Goal: Entertainment & Leisure: Browse casually

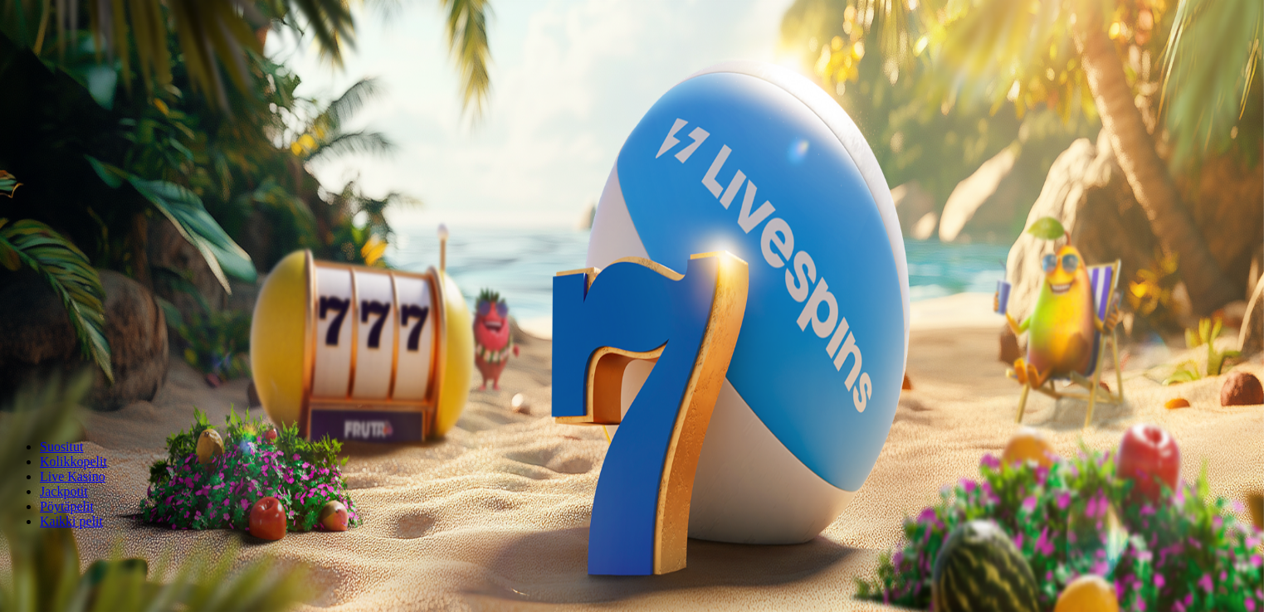
click at [13, 391] on span "minus icon" at bounding box center [13, 391] width 0 height 0
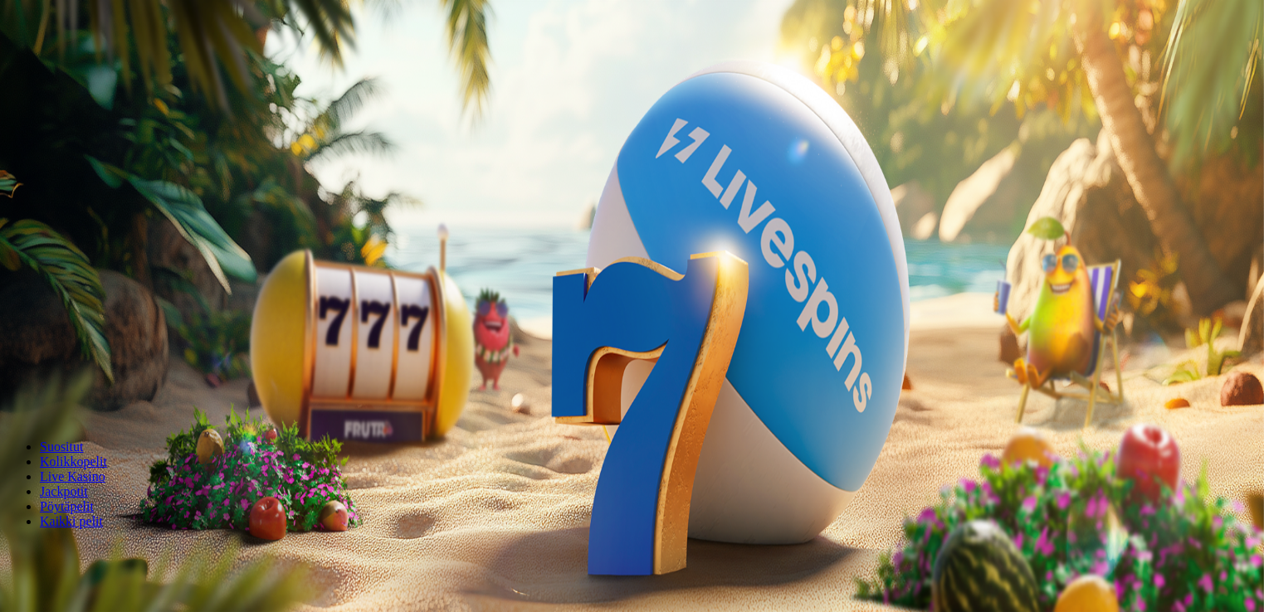
click at [13, 391] on span "minus icon" at bounding box center [13, 391] width 0 height 0
type input "**"
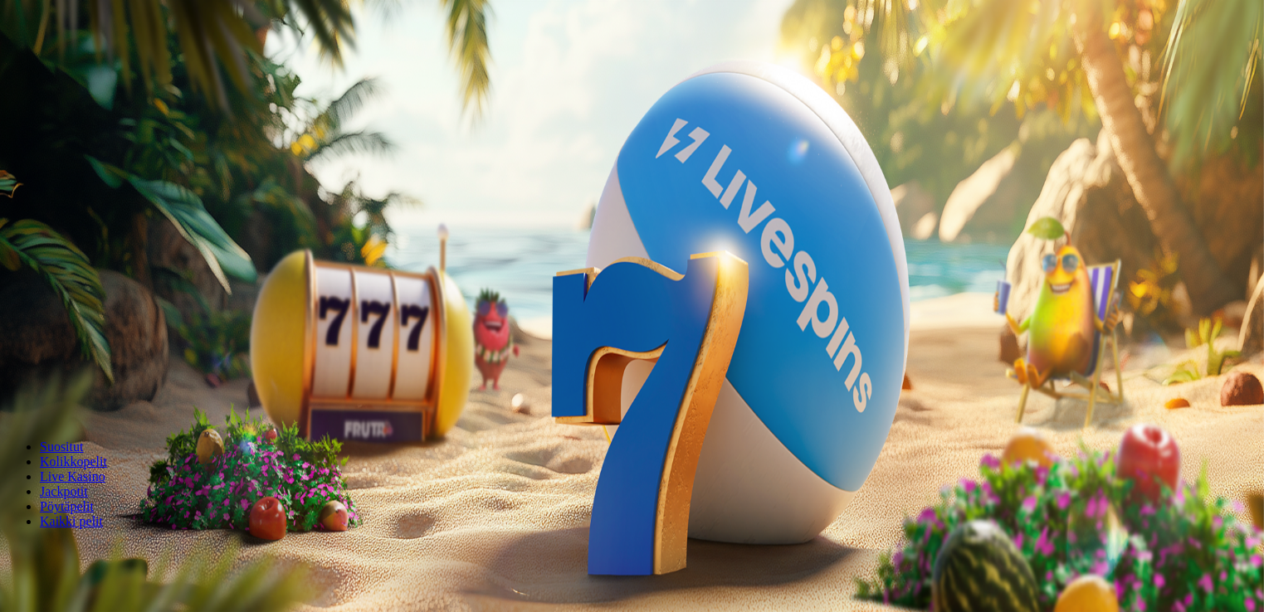
click at [94, 394] on button "Talleta ja pelaa" at bounding box center [50, 402] width 87 height 17
